Goal: Task Accomplishment & Management: Complete application form

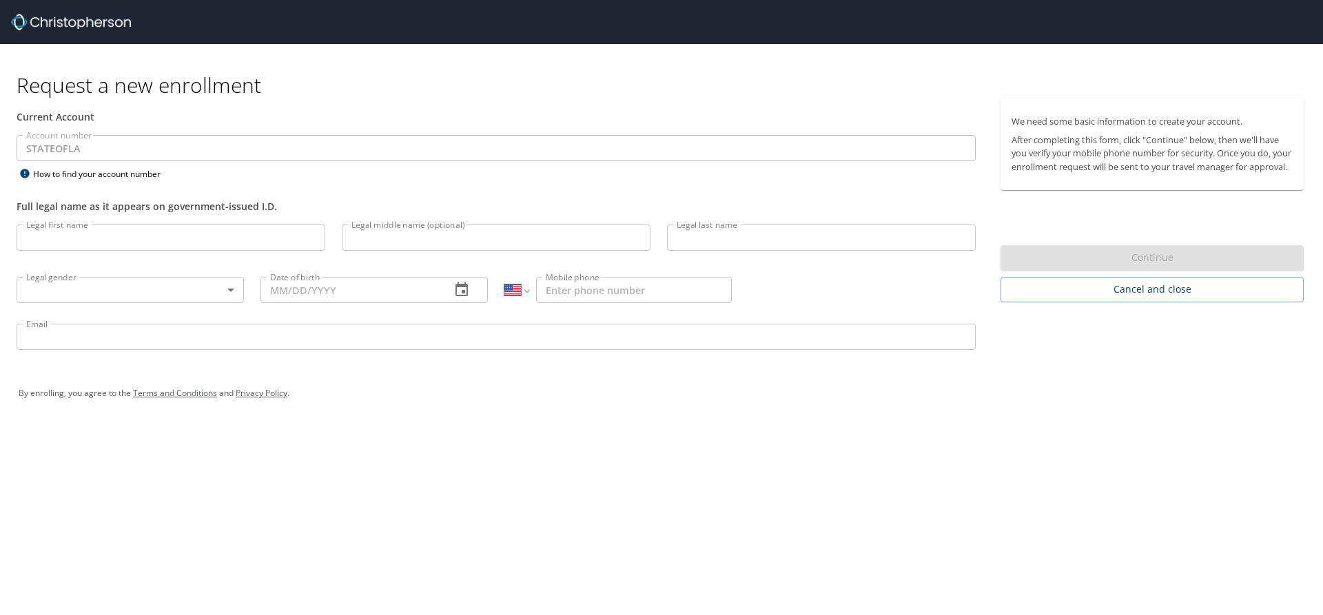
select select "US"
click at [148, 241] on input "Legal first name" at bounding box center [171, 238] width 309 height 26
click at [146, 241] on input "Legal first name" at bounding box center [171, 238] width 309 height 26
type input "[PERSON_NAME]"
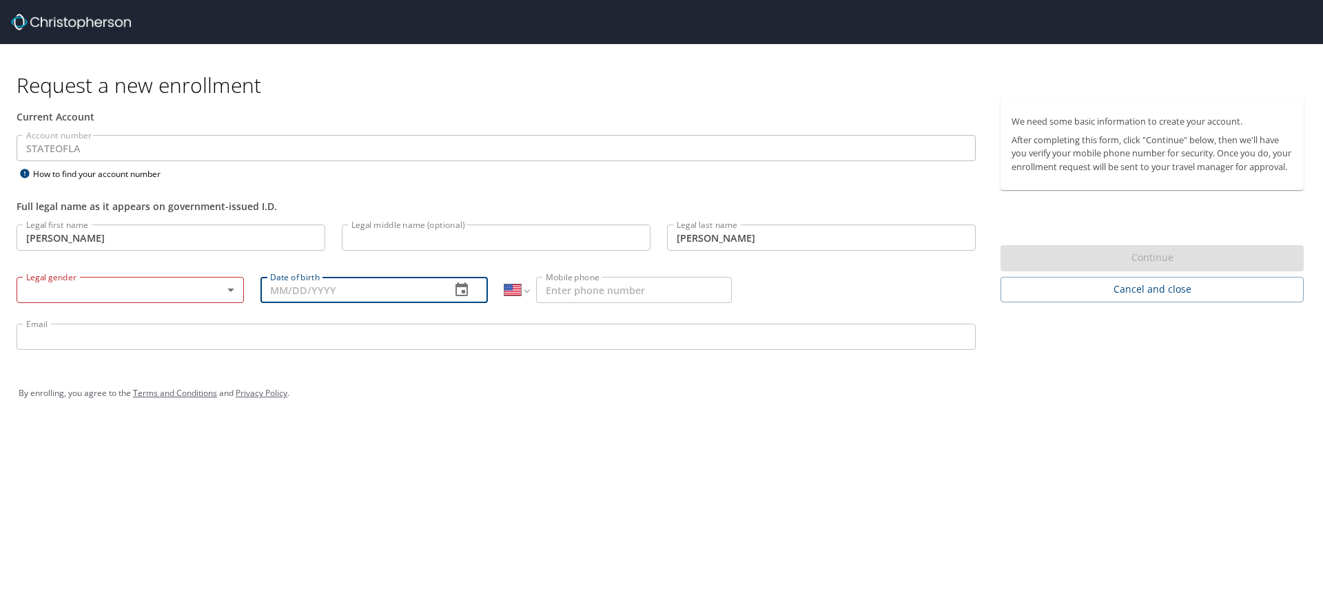
click at [229, 289] on body "Request a new enrollment Current Account Account number STATEOFLA Account numbe…" at bounding box center [661, 307] width 1323 height 615
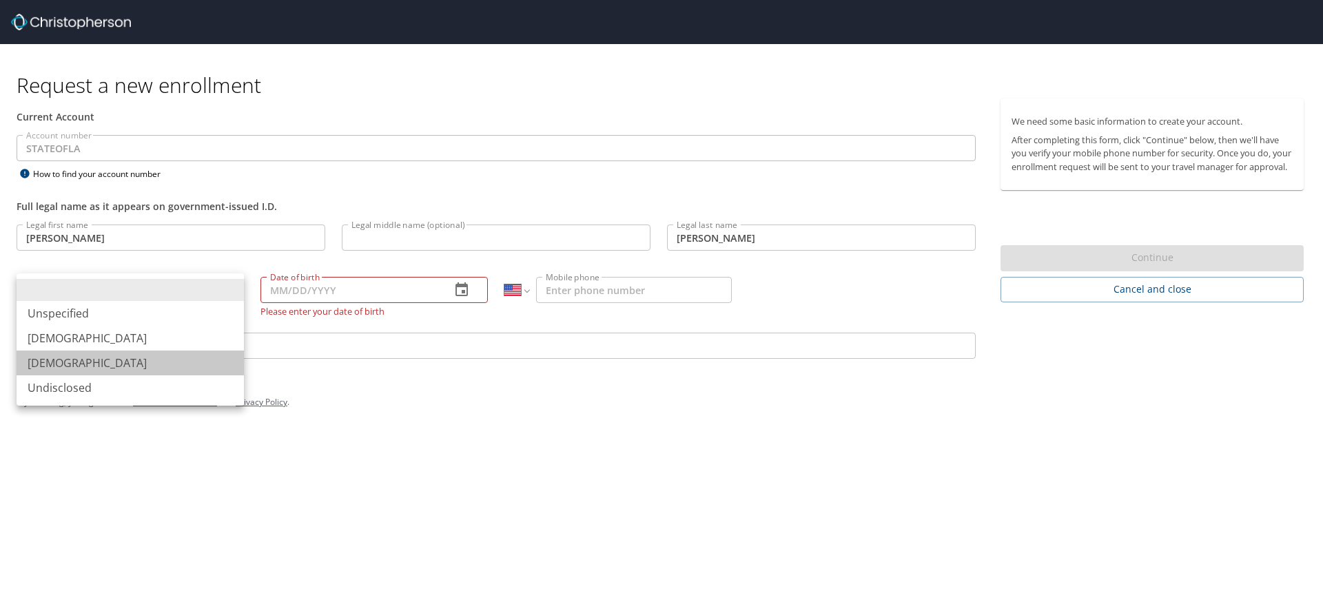
click at [181, 365] on li "[DEMOGRAPHIC_DATA]" at bounding box center [130, 363] width 227 height 25
type input "[DEMOGRAPHIC_DATA]"
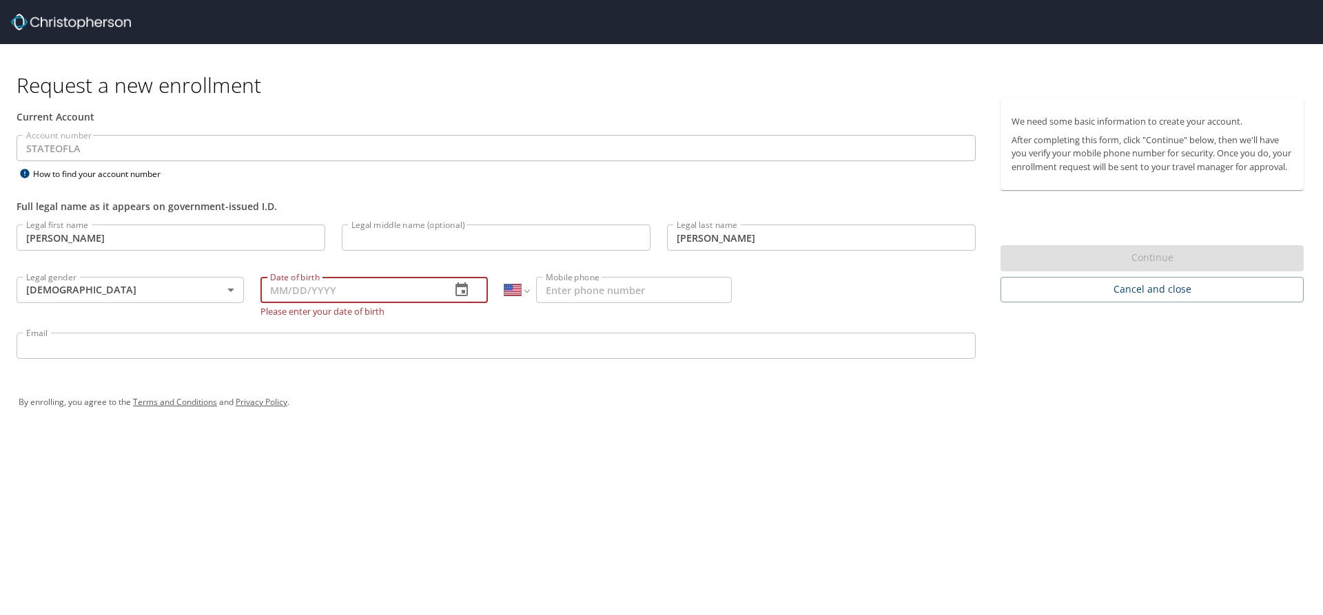
click at [402, 298] on input "Date of birth" at bounding box center [350, 290] width 179 height 26
type input "[DATE]"
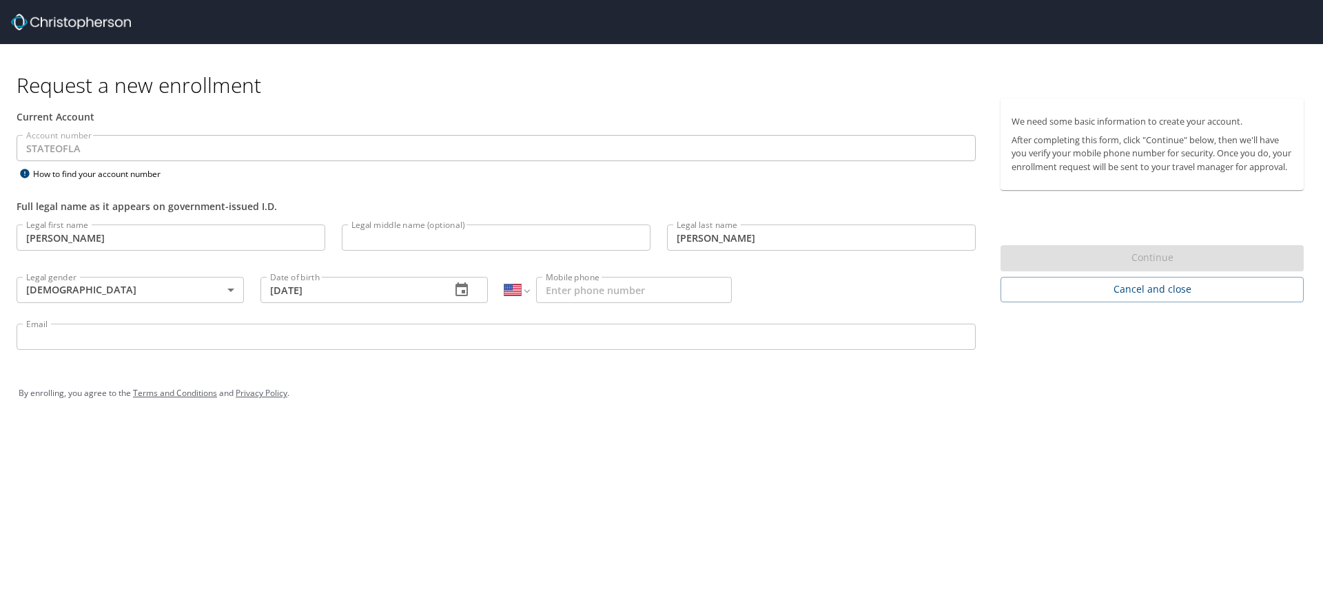
click at [583, 288] on input "Mobile phone" at bounding box center [634, 290] width 196 height 26
type input "[PHONE_NUMBER]"
click at [561, 339] on input "Email" at bounding box center [496, 337] width 959 height 26
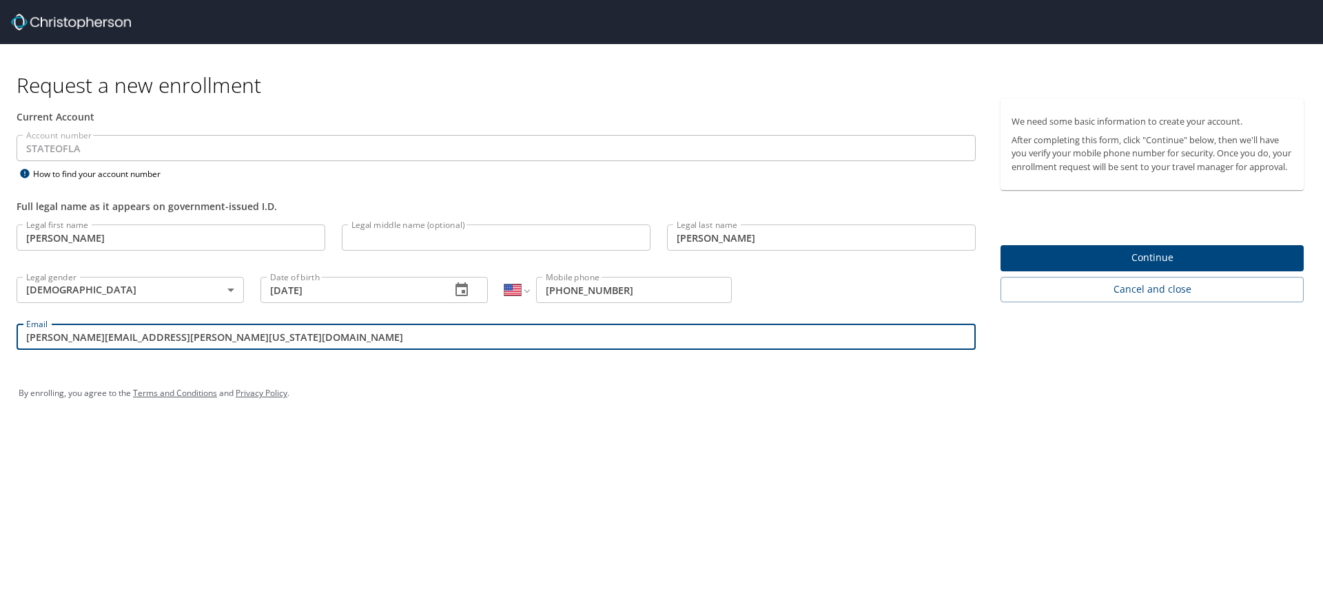
type input "[PERSON_NAME][EMAIL_ADDRESS][PERSON_NAME][US_STATE][DOMAIN_NAME]"
click at [1180, 267] on span "Continue" at bounding box center [1152, 257] width 281 height 17
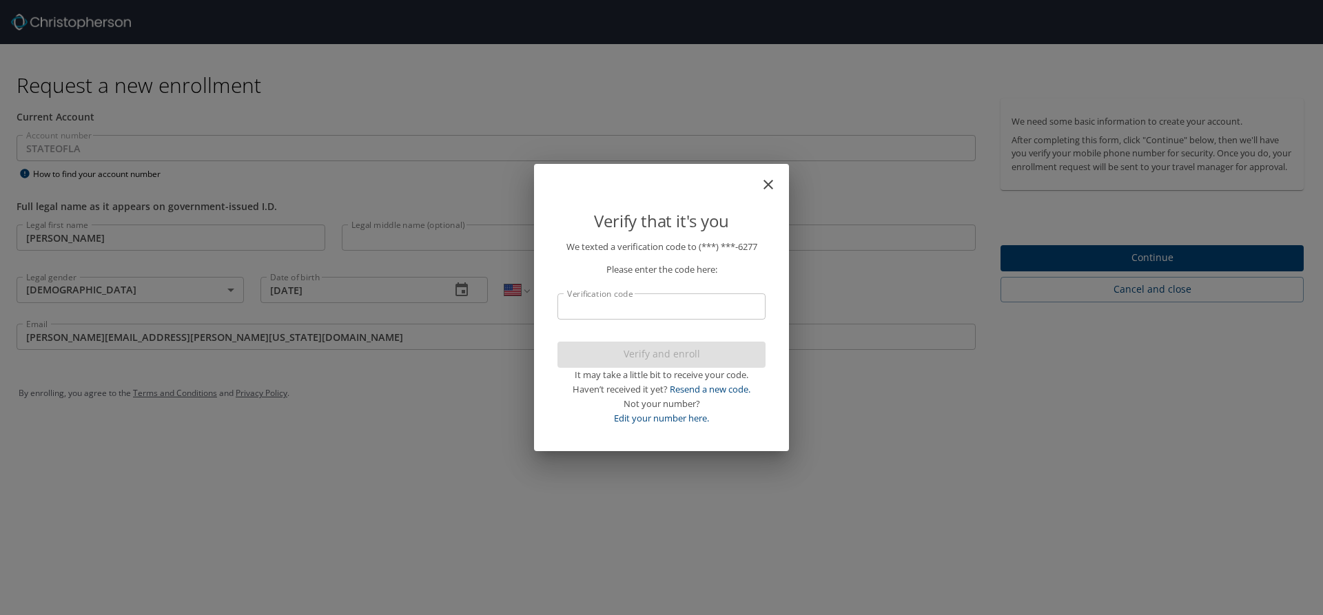
click at [692, 309] on input "Verification code" at bounding box center [662, 307] width 208 height 26
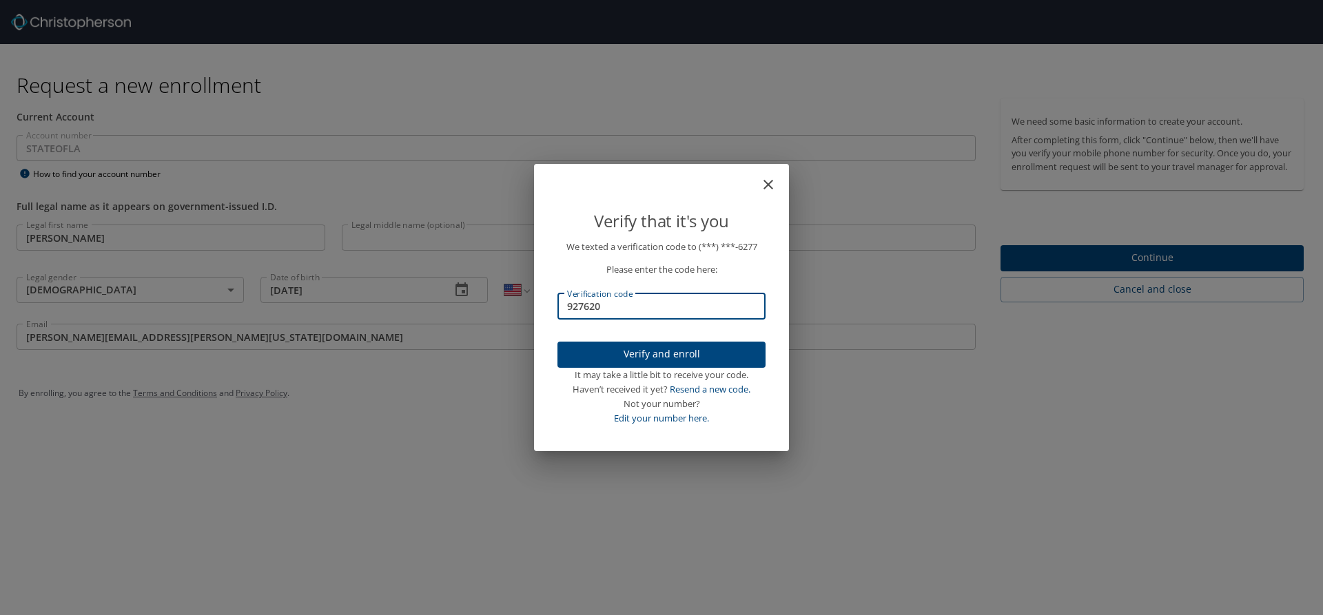
type input "927620"
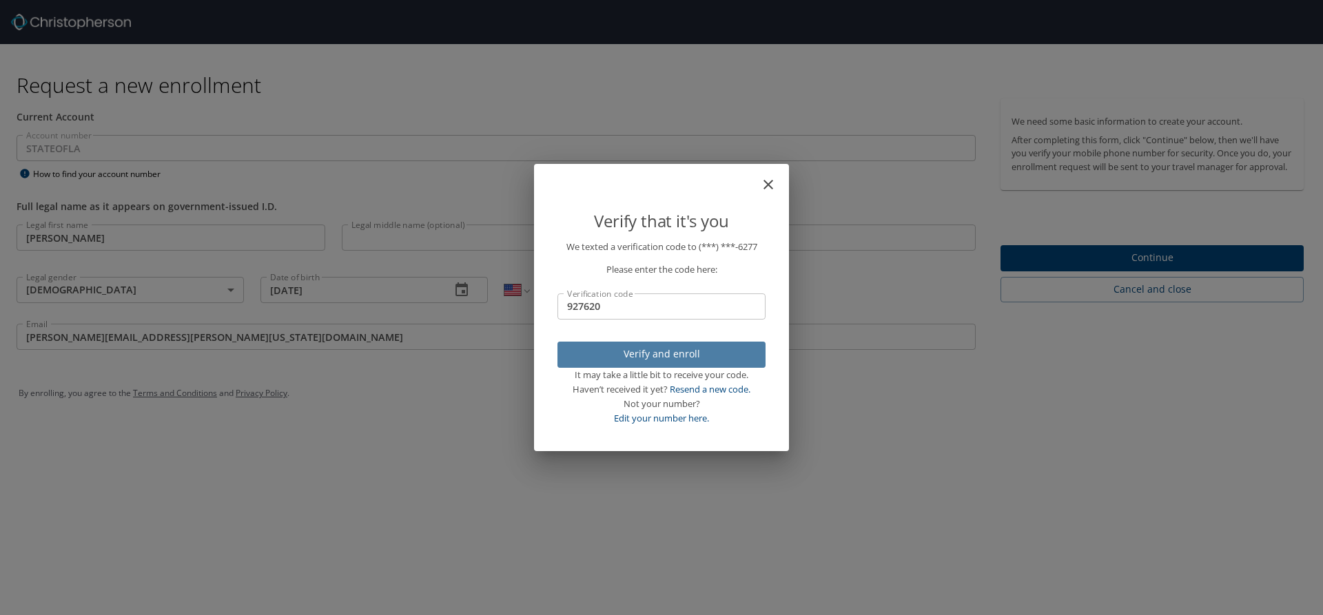
click at [674, 359] on span "Verify and enroll" at bounding box center [662, 354] width 186 height 17
